Goal: Transaction & Acquisition: Purchase product/service

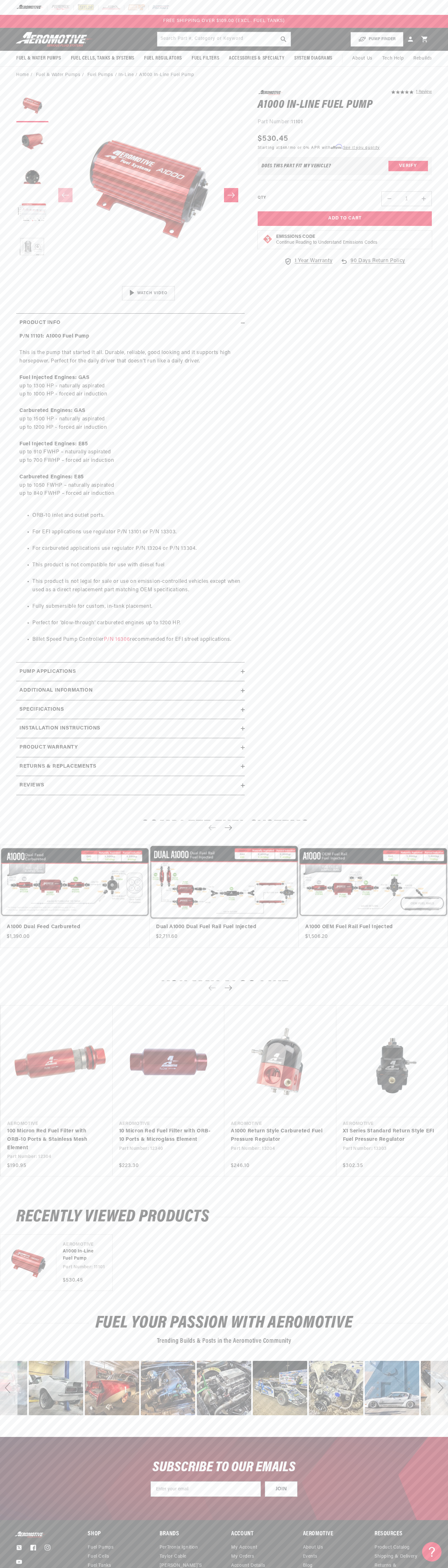
click at [436, 29] on header "Fuel & Water Pumps Back In-Tank In-Line Fuel Pumps" at bounding box center [224, 40] width 448 height 23
click at [439, 662] on section "5.0 star rating 1 Review A1000 In-Line Fuel Pump A1000 In-Line Fuel Pump 5.0 st…" at bounding box center [224, 444] width 448 height 722
click at [425, 1567] on html "Skip to content Your cart Your cart is empty Loading... You may also like Subto…" at bounding box center [224, 784] width 448 height 1568
click at [4, 524] on section "5.0 star rating 1 Review A1000 In-Line Fuel Pump A1000 In-Line Fuel Pump 5.0 st…" at bounding box center [224, 444] width 448 height 722
